Goal: Transaction & Acquisition: Download file/media

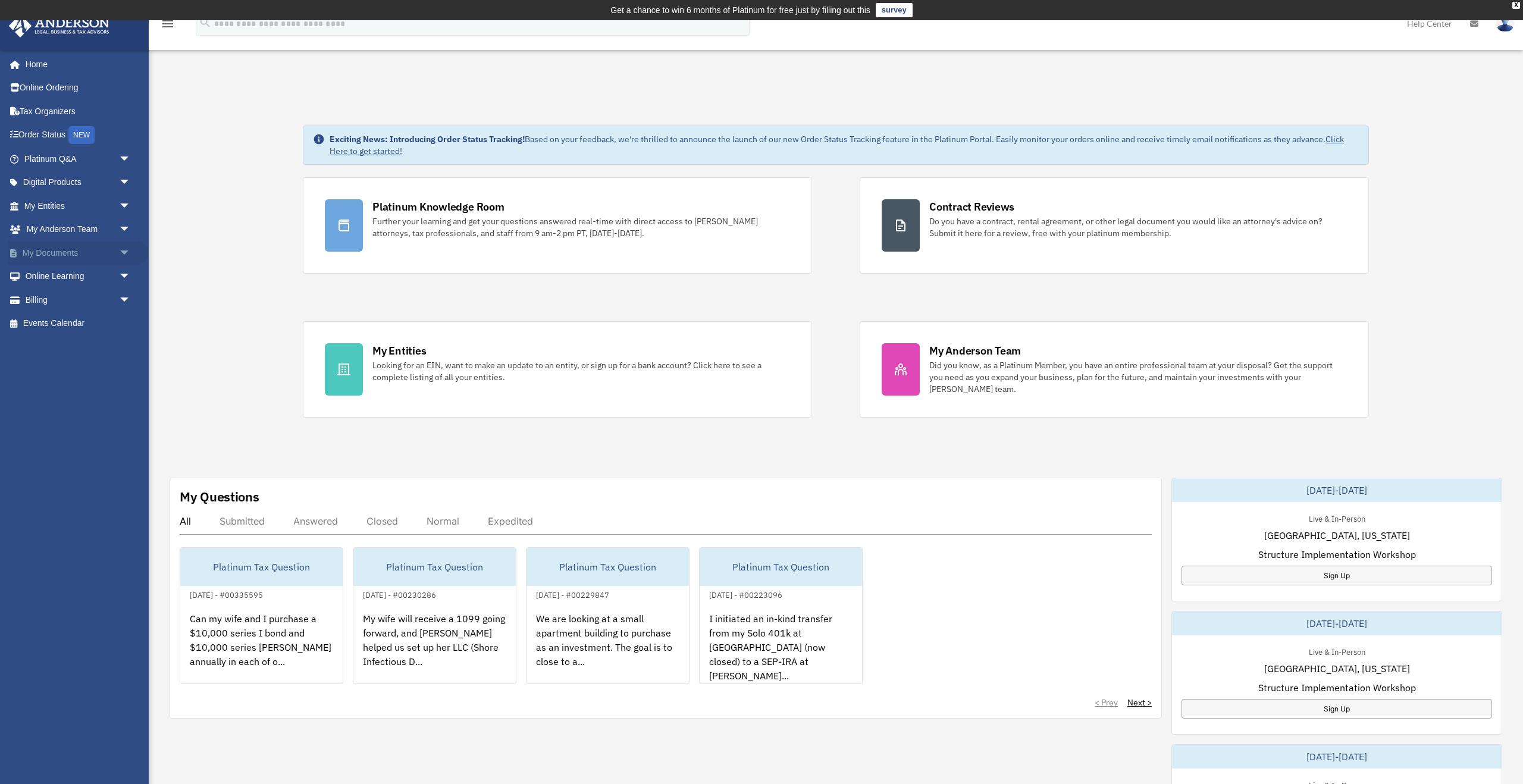
click at [125, 249] on span "arrow_drop_down" at bounding box center [131, 253] width 24 height 25
click at [109, 284] on link "Box" at bounding box center [83, 277] width 132 height 24
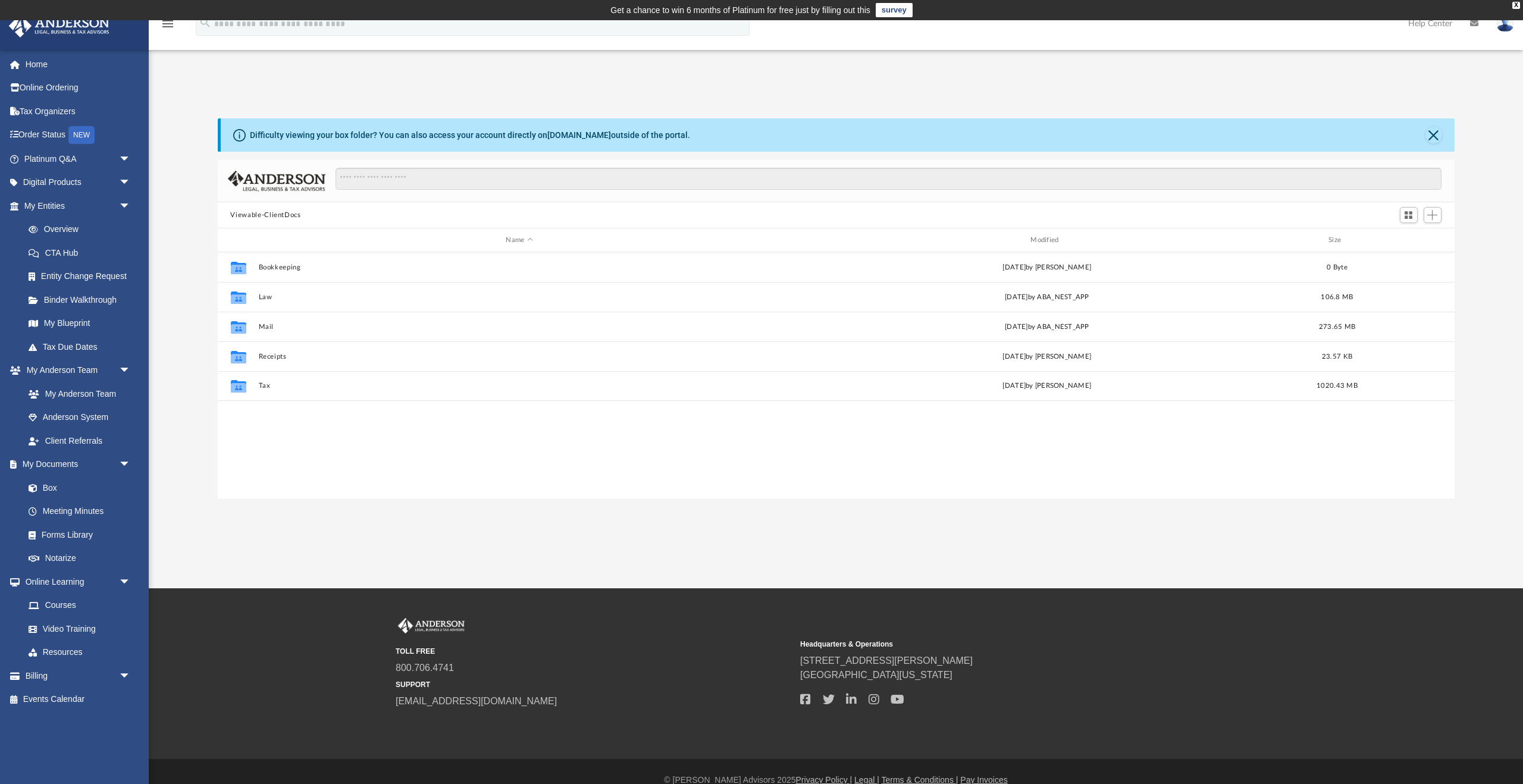
scroll to position [271, 1237]
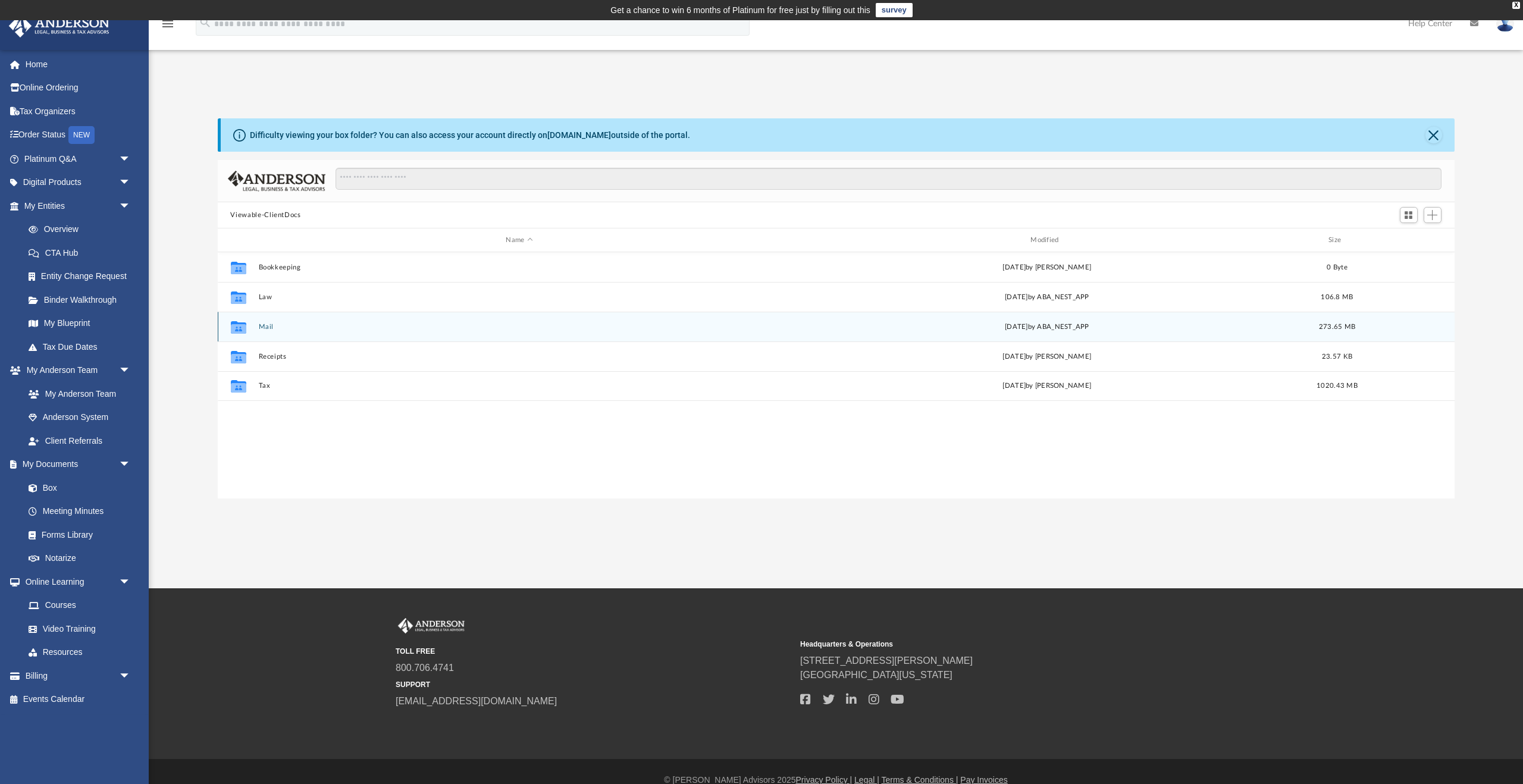
click at [266, 321] on div "Collaborated Folder Mail [DATE] by ABA_NEST_APP 273.65 MB" at bounding box center [836, 326] width 1237 height 30
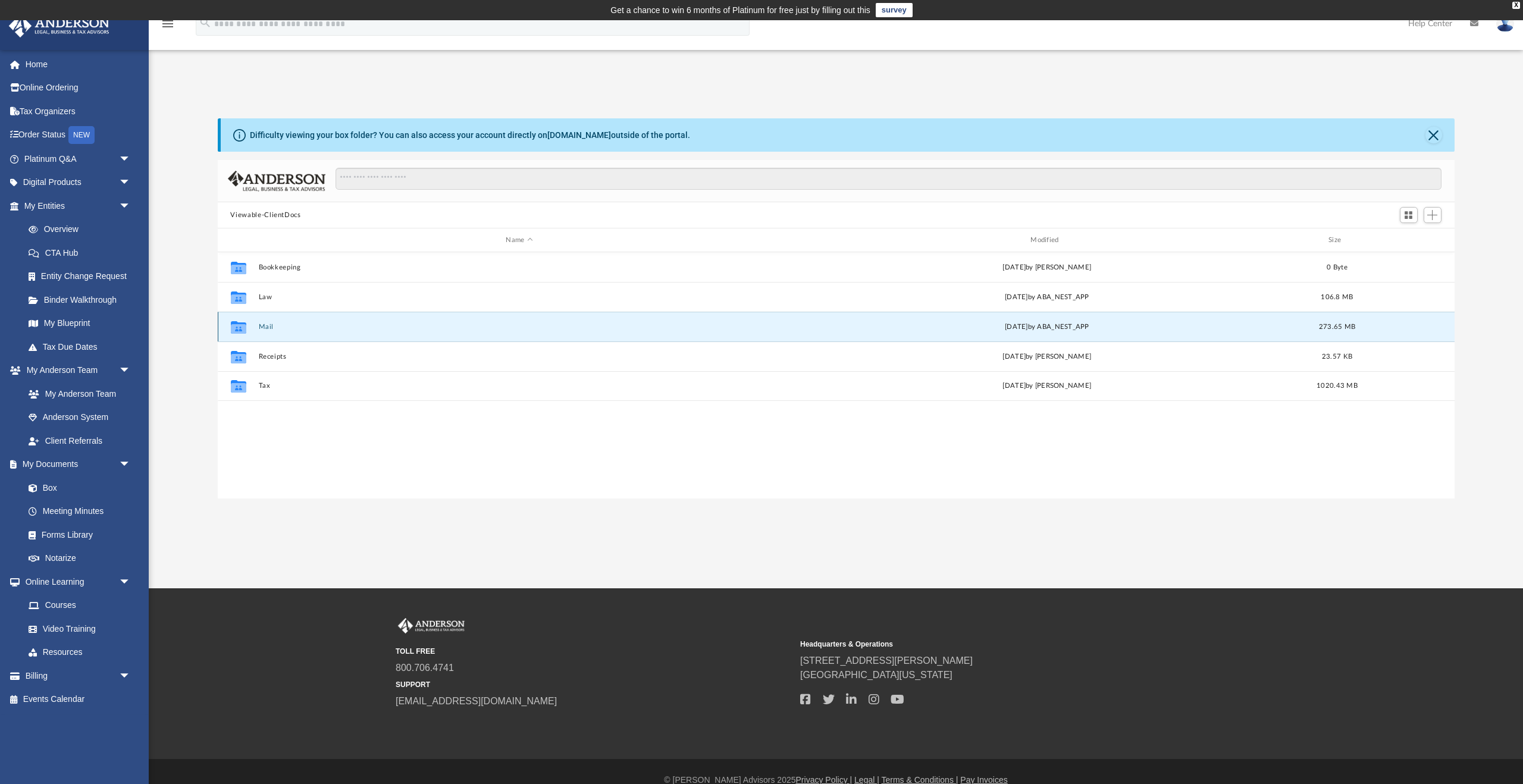
click at [266, 326] on button "Mail" at bounding box center [519, 327] width 523 height 8
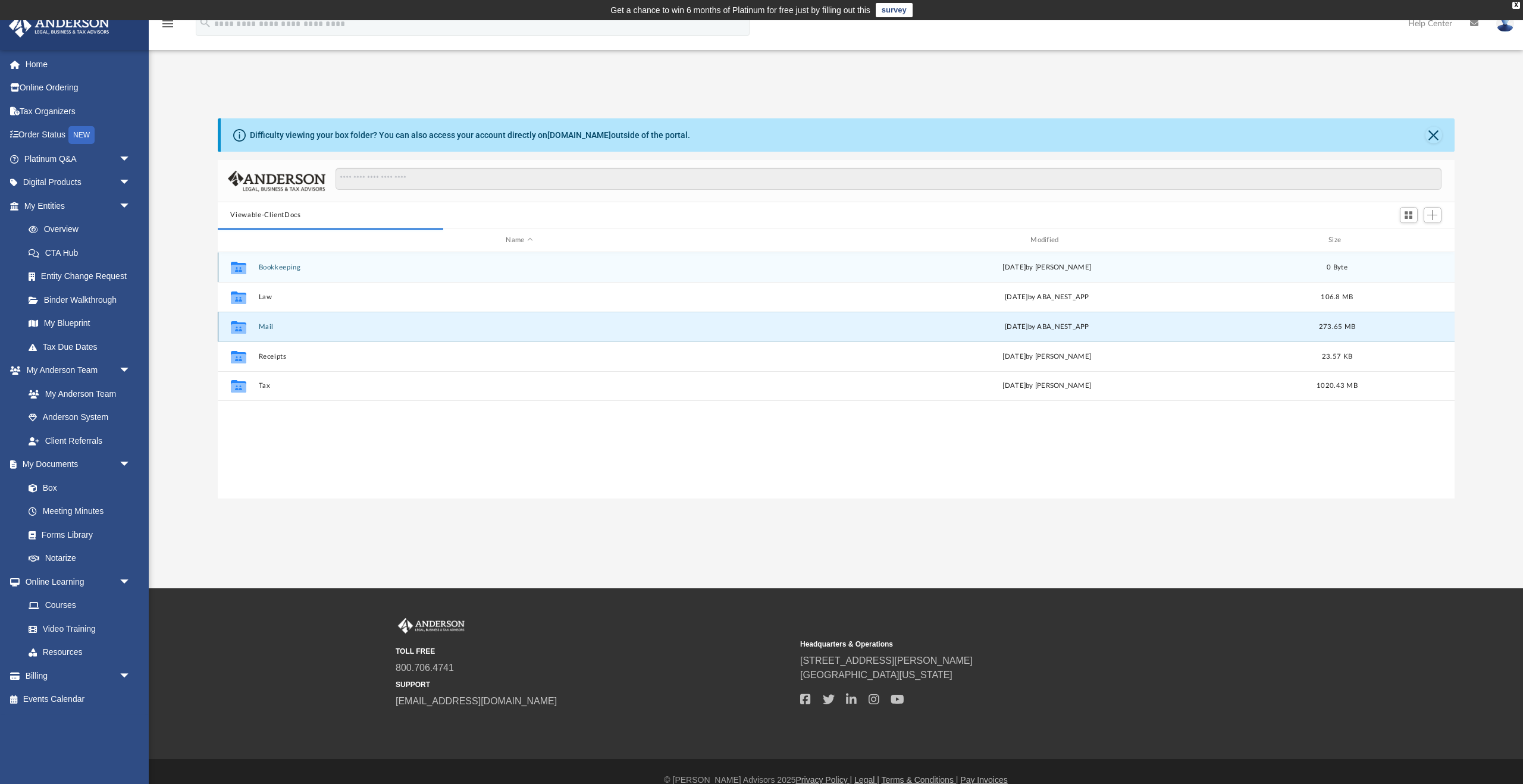
scroll to position [234, 1237]
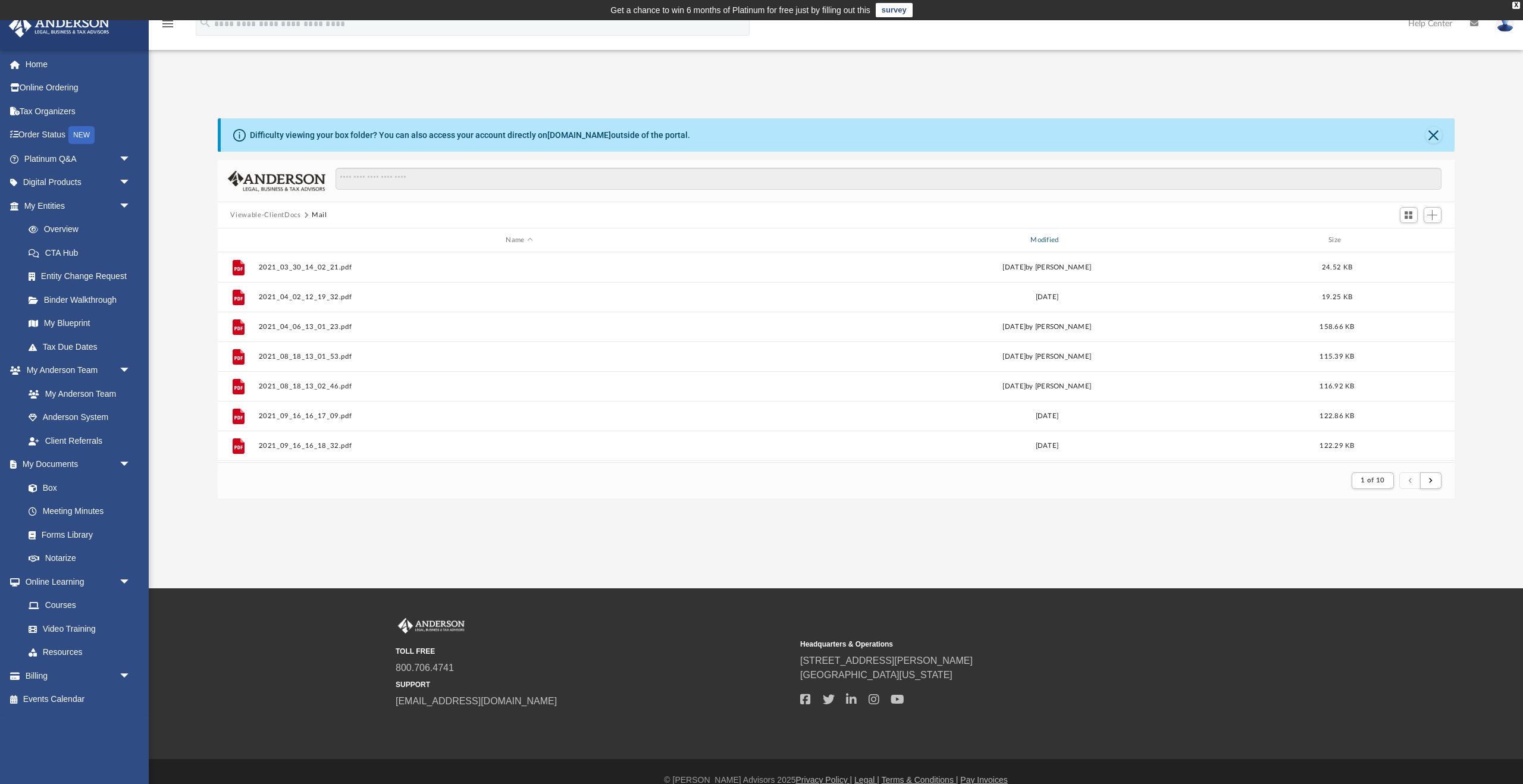
click at [1042, 238] on div "Modified" at bounding box center [1046, 240] width 523 height 11
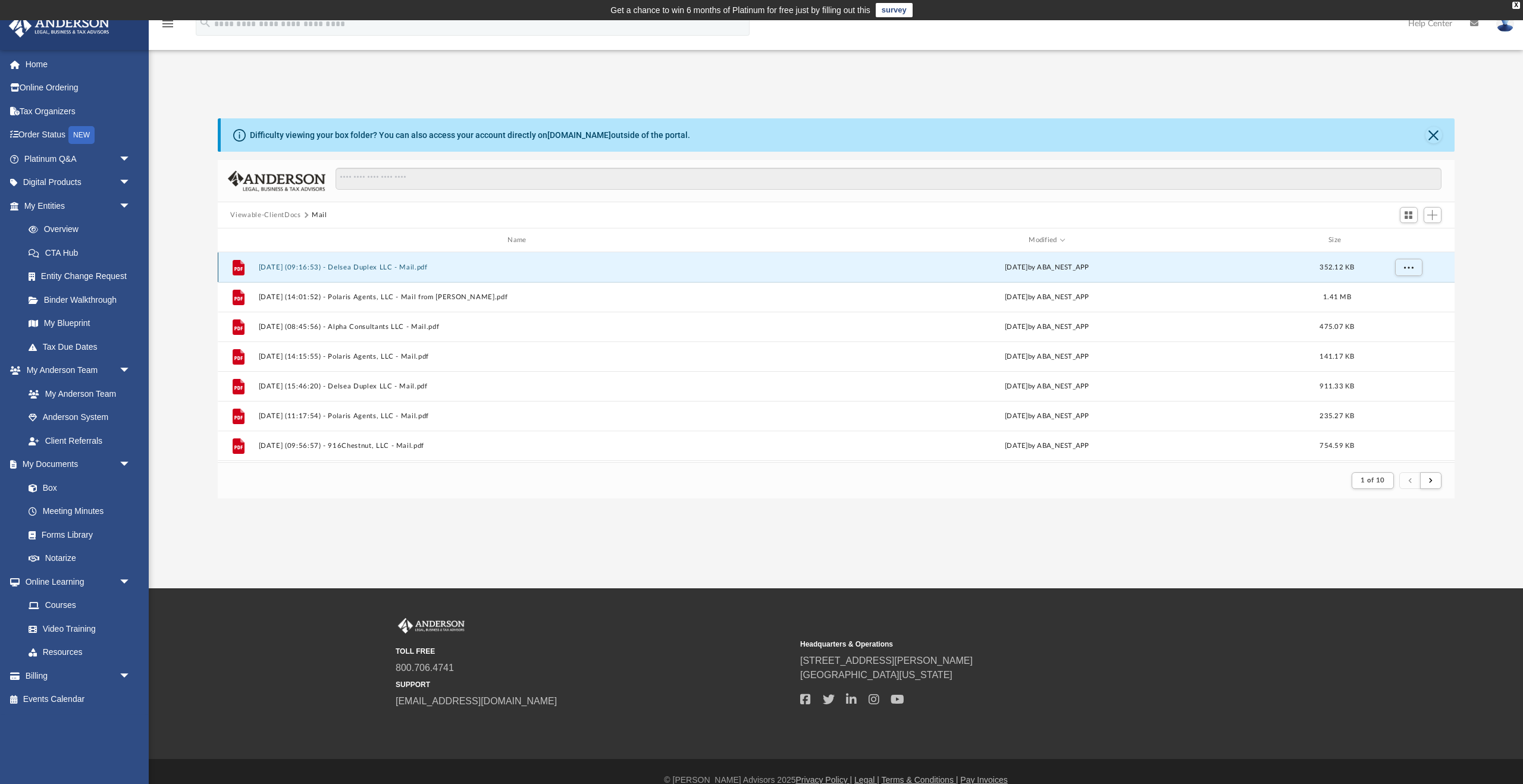
click at [408, 268] on button "[DATE] (09:16:53) - Delsea Duplex LLC - Mail.pdf" at bounding box center [519, 268] width 523 height 8
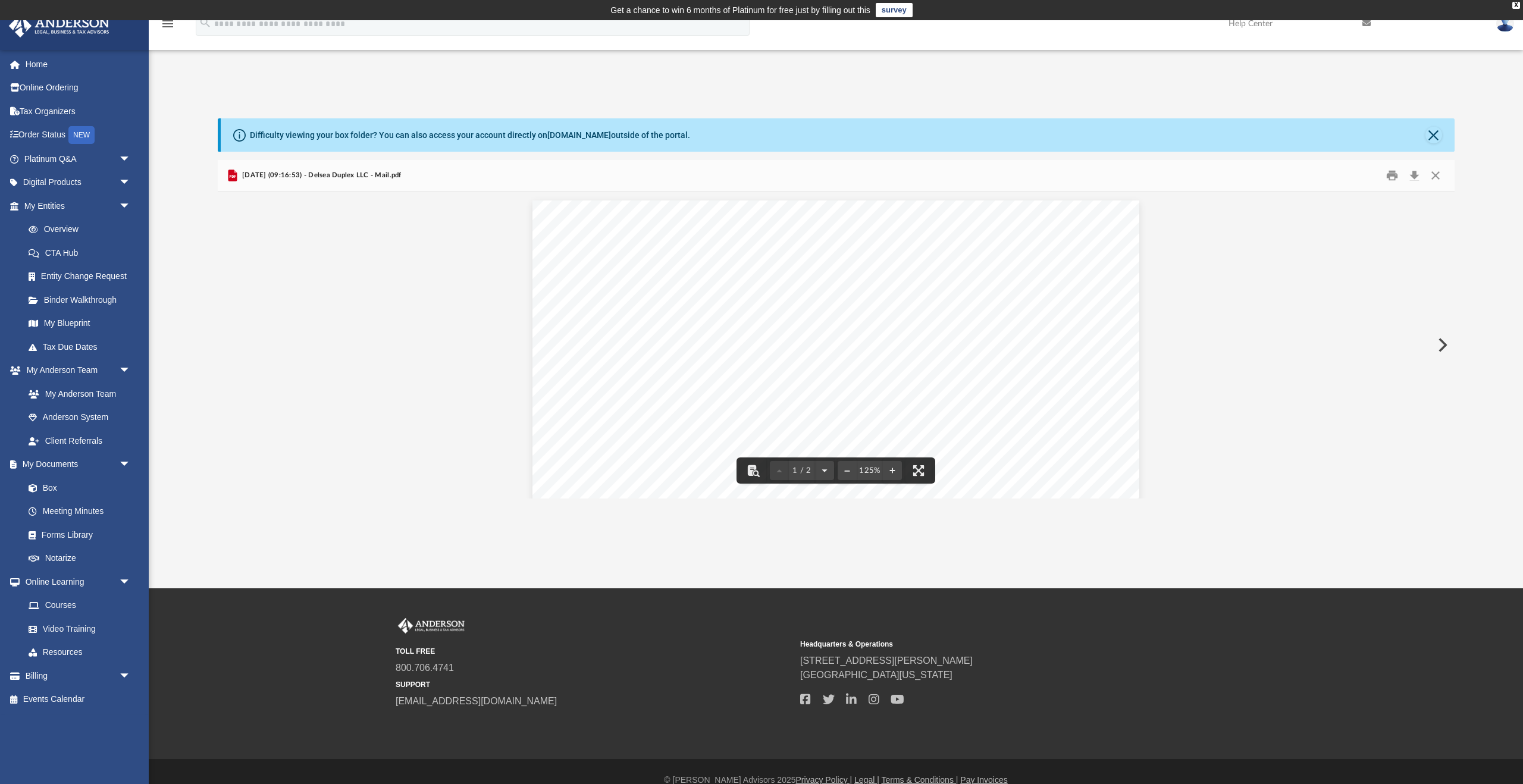
click at [1448, 336] on button "Preview" at bounding box center [1441, 345] width 26 height 33
click at [1415, 177] on button "Download" at bounding box center [1415, 176] width 21 height 19
click at [1443, 338] on button "Preview" at bounding box center [1441, 345] width 26 height 33
click at [1441, 352] on button "Preview" at bounding box center [1441, 345] width 26 height 33
